Goal: Browse casually: Explore the website without a specific task or goal

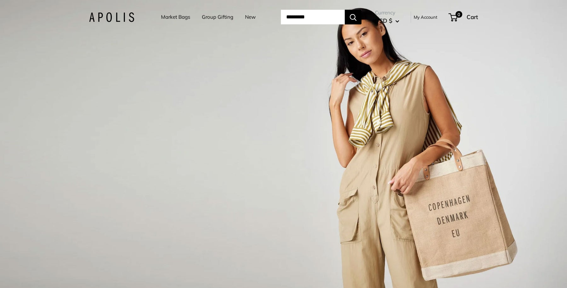
click at [250, 16] on ul "Market Bags Group Gifting New" at bounding box center [214, 17] width 106 height 21
click at [245, 17] on link "New" at bounding box center [250, 16] width 11 height 9
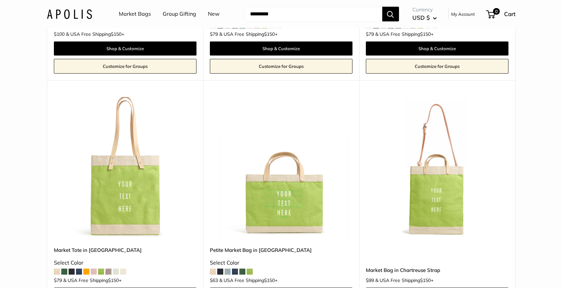
scroll to position [1607, 0]
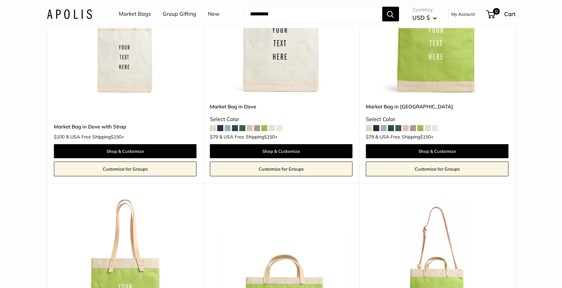
click at [400, 127] on span at bounding box center [398, 128] width 6 height 6
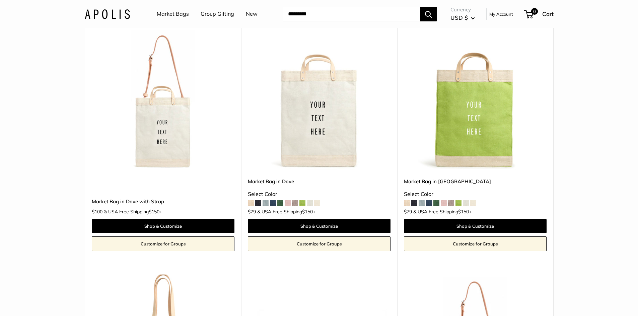
scroll to position [1607, 0]
